Goal: Task Accomplishment & Management: Manage account settings

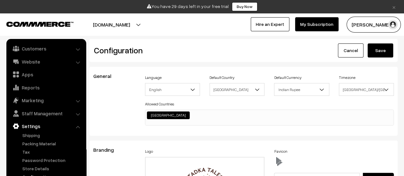
scroll to position [514, 0]
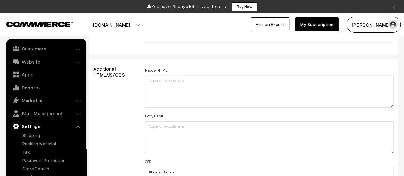
scroll to position [831, 0]
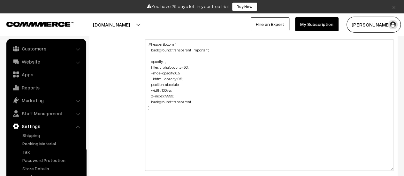
drag, startPoint x: 393, startPoint y: 67, endPoint x: 383, endPoint y: 167, distance: 100.2
click at [383, 167] on textarea "#headerBottom { background: transparent !important; opacity: 1; filter: alpha(o…" at bounding box center [269, 105] width 249 height 132
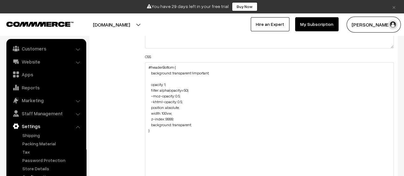
scroll to position [767, 0]
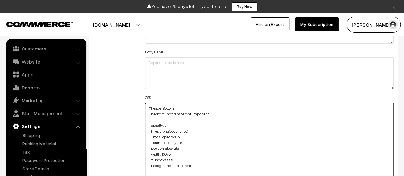
click at [147, 105] on textarea "#headerBottom { background: transparent !important; opacity: 1; filter: alpha(o…" at bounding box center [269, 169] width 249 height 132
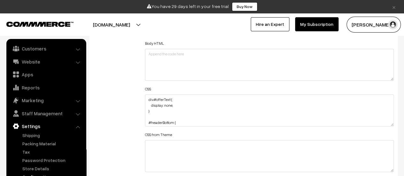
scroll to position [799, 0]
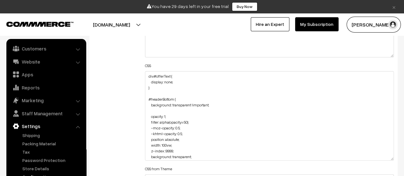
drag, startPoint x: 393, startPoint y: 100, endPoint x: 383, endPoint y: 158, distance: 58.8
click at [383, 158] on textarea "div#offerText { display: none; } #headerBottom { background: transparent !impor…" at bounding box center [269, 116] width 249 height 90
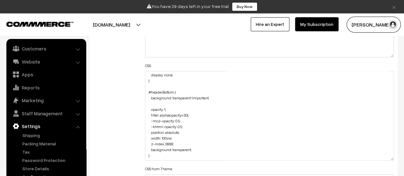
scroll to position [12, 0]
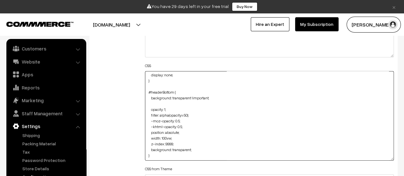
click at [202, 143] on textarea "div#offerText { display: none; } #headerBottom { background: transparent !impor…" at bounding box center [269, 116] width 249 height 90
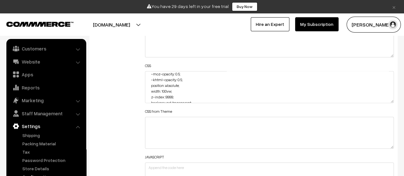
scroll to position [64, 0]
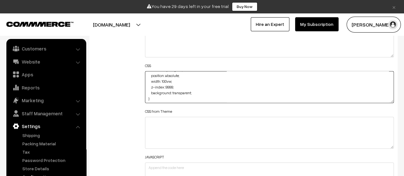
click at [168, 95] on textarea "div#offerText { display: none; } #headerBottom { background: transparent !impor…" at bounding box center [269, 87] width 249 height 32
type textarea "div#offerText { display: none; } #headerBottom { background: transparent !impor…"
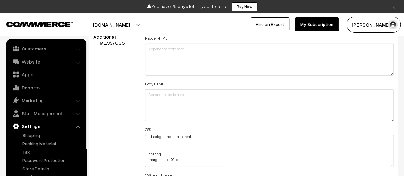
scroll to position [93, 0]
click at [149, 143] on textarea "div#offerText { display: none; } #headerBottom { background: transparent !impor…" at bounding box center [269, 151] width 249 height 32
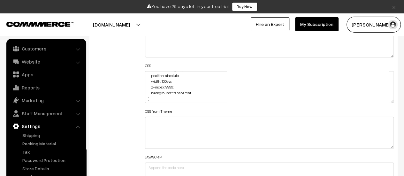
scroll to position [93, 0]
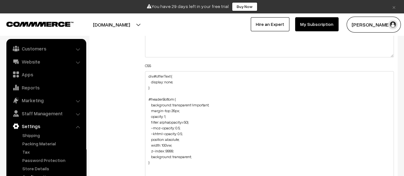
drag, startPoint x: 392, startPoint y: 100, endPoint x: 376, endPoint y: 186, distance: 87.5
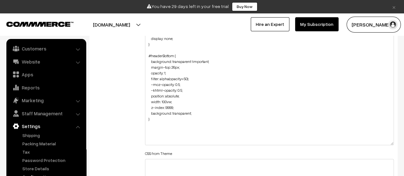
scroll to position [863, 0]
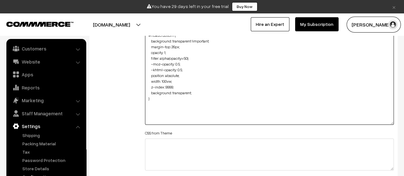
click at [173, 114] on textarea "div#offerText { display: none; } #headerBottom { background: transparent !impor…" at bounding box center [269, 66] width 249 height 118
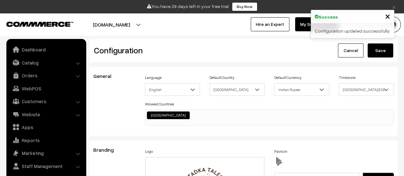
scroll to position [514, 0]
